Goal: Check status: Check status

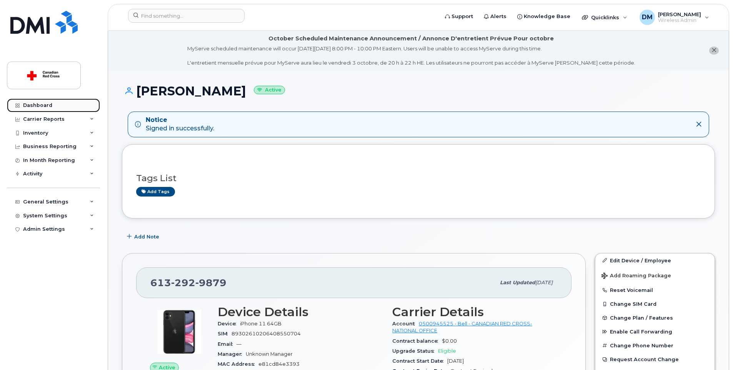
click at [41, 107] on div "Dashboard" at bounding box center [37, 105] width 29 height 6
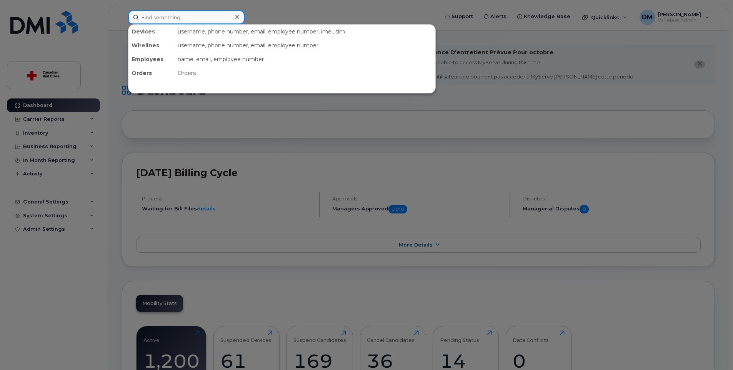
click at [169, 18] on input at bounding box center [186, 17] width 117 height 14
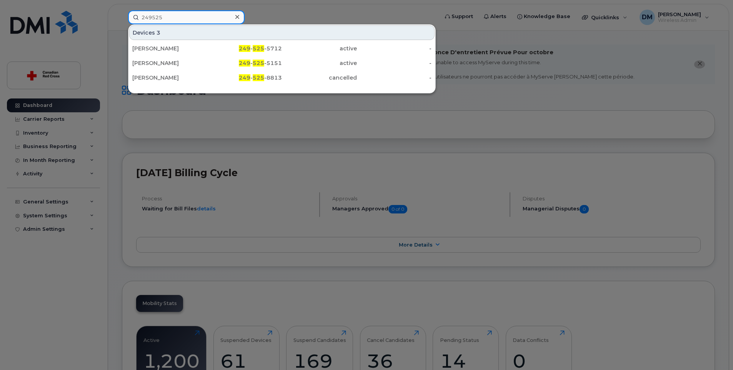
type input "249525"
